Goal: Task Accomplishment & Management: Manage account settings

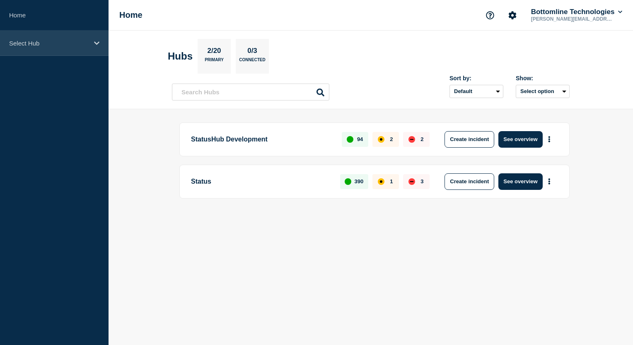
click at [96, 43] on icon at bounding box center [96, 42] width 5 height 3
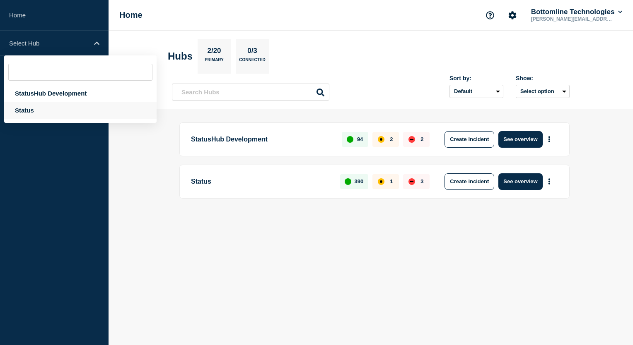
click at [29, 108] on div "Status" at bounding box center [80, 110] width 152 height 17
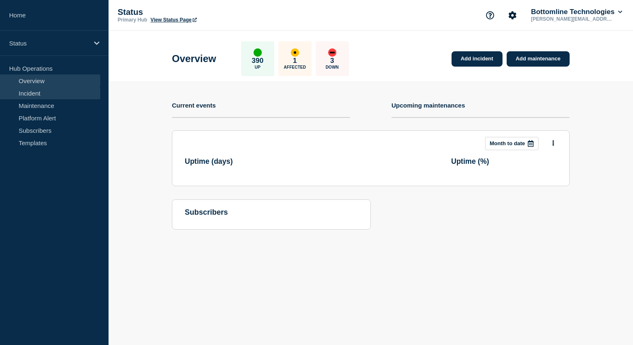
click at [35, 93] on link "Incident" at bounding box center [50, 93] width 100 height 12
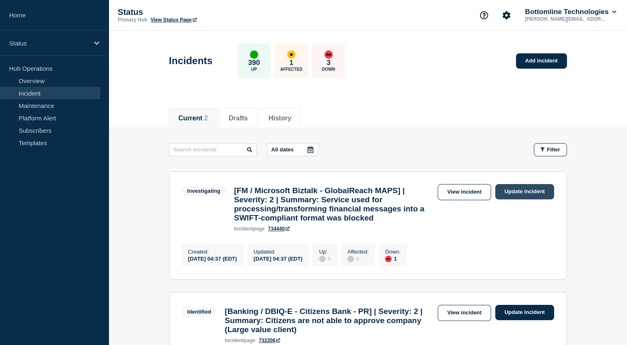
click at [521, 189] on link "Update incident" at bounding box center [524, 191] width 59 height 15
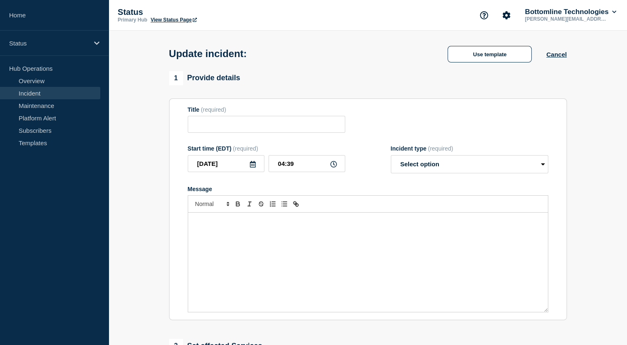
type input "[FM / Microsoft Biztalk - GlobalReach MAPS] | Severity: 2 | Summary: Service us…"
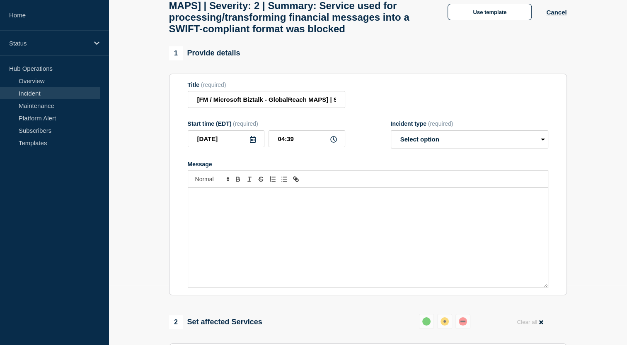
scroll to position [124, 0]
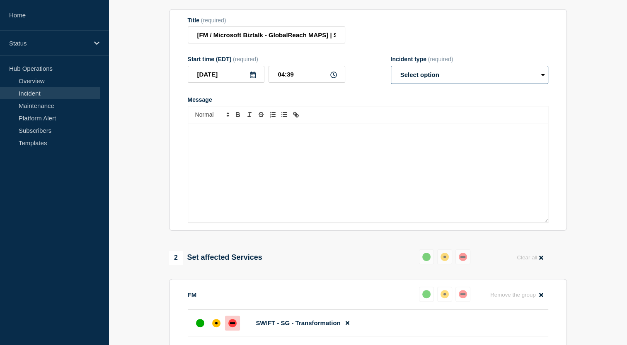
click at [467, 84] on select "Select option Investigating Identified Monitoring Resolved" at bounding box center [469, 75] width 157 height 18
select select "resolved"
click at [391, 84] on select "Select option Investigating Identified Monitoring Resolved" at bounding box center [469, 75] width 157 height 18
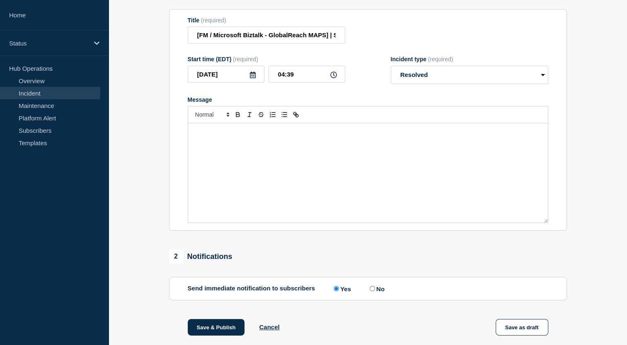
click at [263, 173] on div "Message" at bounding box center [367, 172] width 359 height 99
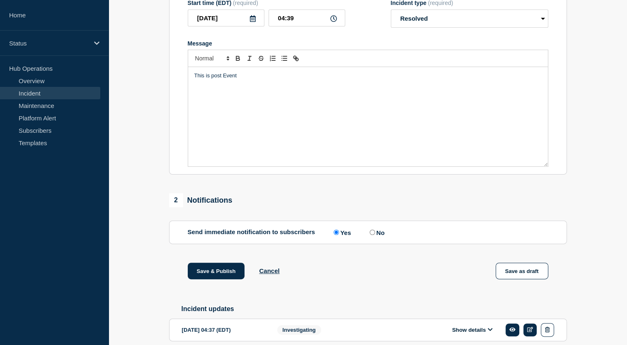
scroll to position [240, 0]
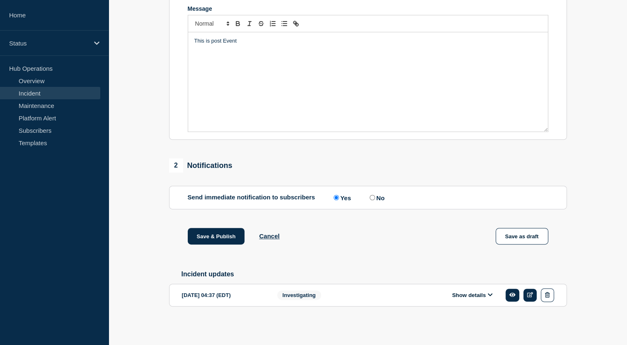
click at [374, 197] on input "No" at bounding box center [371, 197] width 5 height 5
radio input "true"
radio input "false"
click at [229, 234] on button "Save & Publish" at bounding box center [216, 236] width 57 height 17
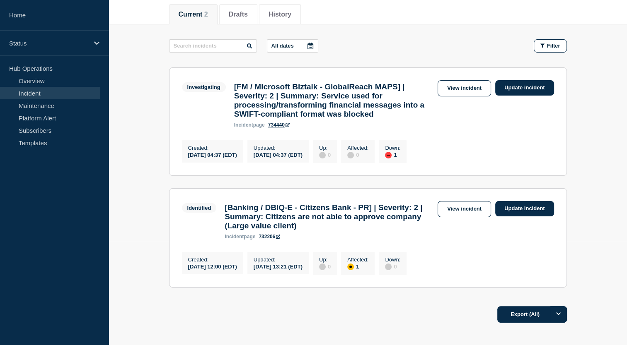
scroll to position [104, 0]
